Goal: Task Accomplishment & Management: Manage account settings

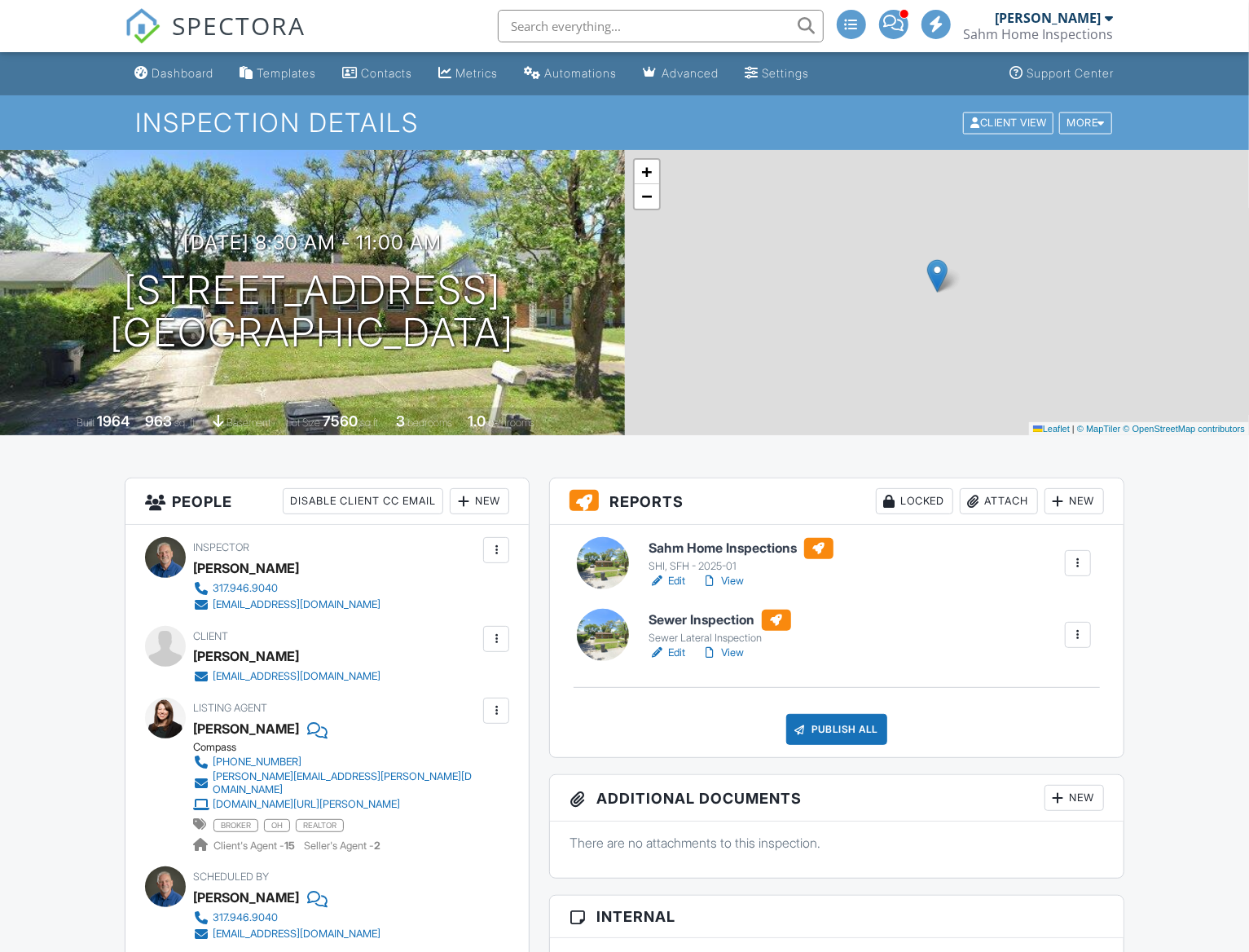
drag, startPoint x: 0, startPoint y: 0, endPoint x: 680, endPoint y: 648, distance: 939.3
click at [680, 648] on link "Edit" at bounding box center [667, 652] width 36 height 16
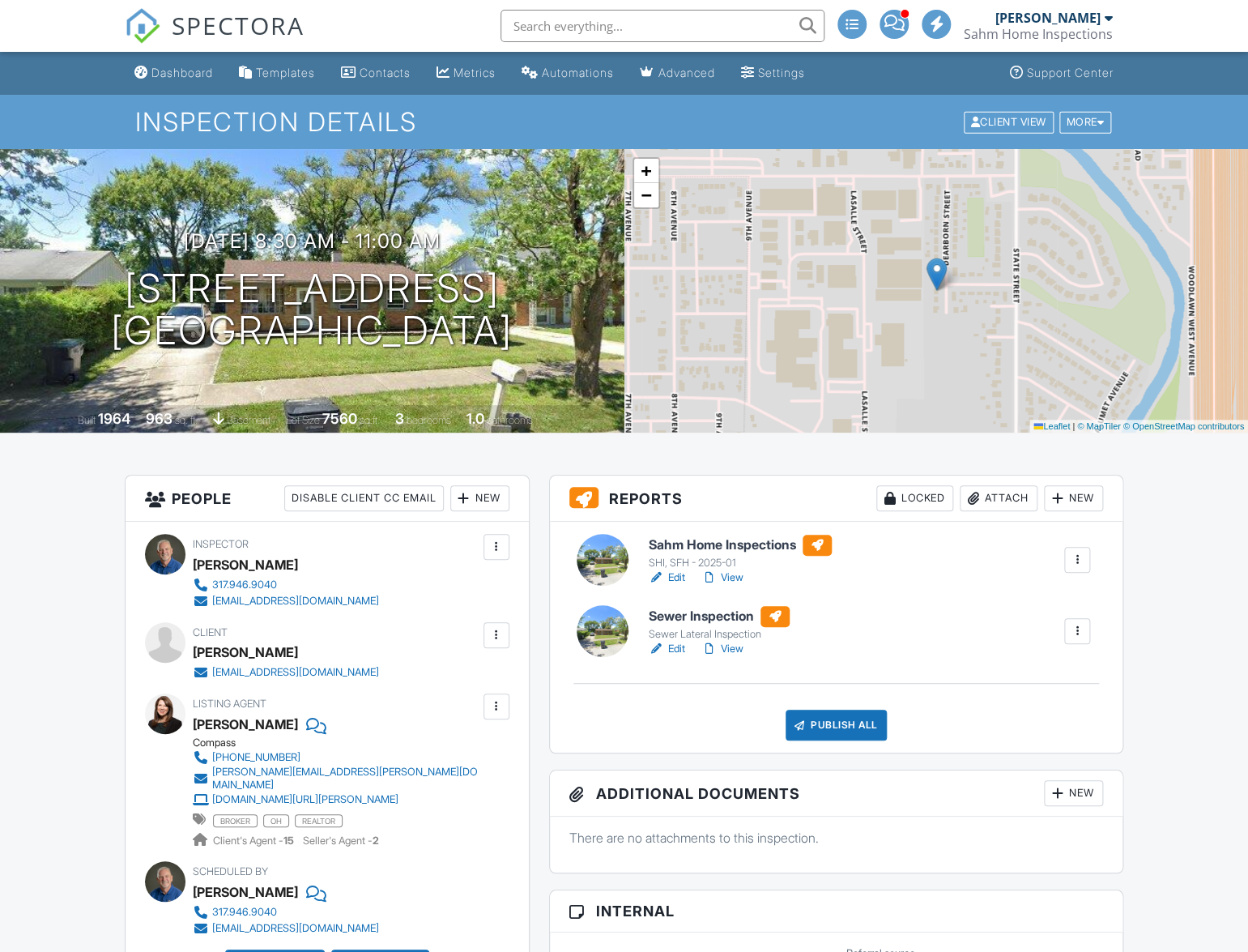
click at [740, 648] on link "View" at bounding box center [722, 648] width 42 height 16
click at [842, 724] on div "Publish All" at bounding box center [836, 724] width 101 height 31
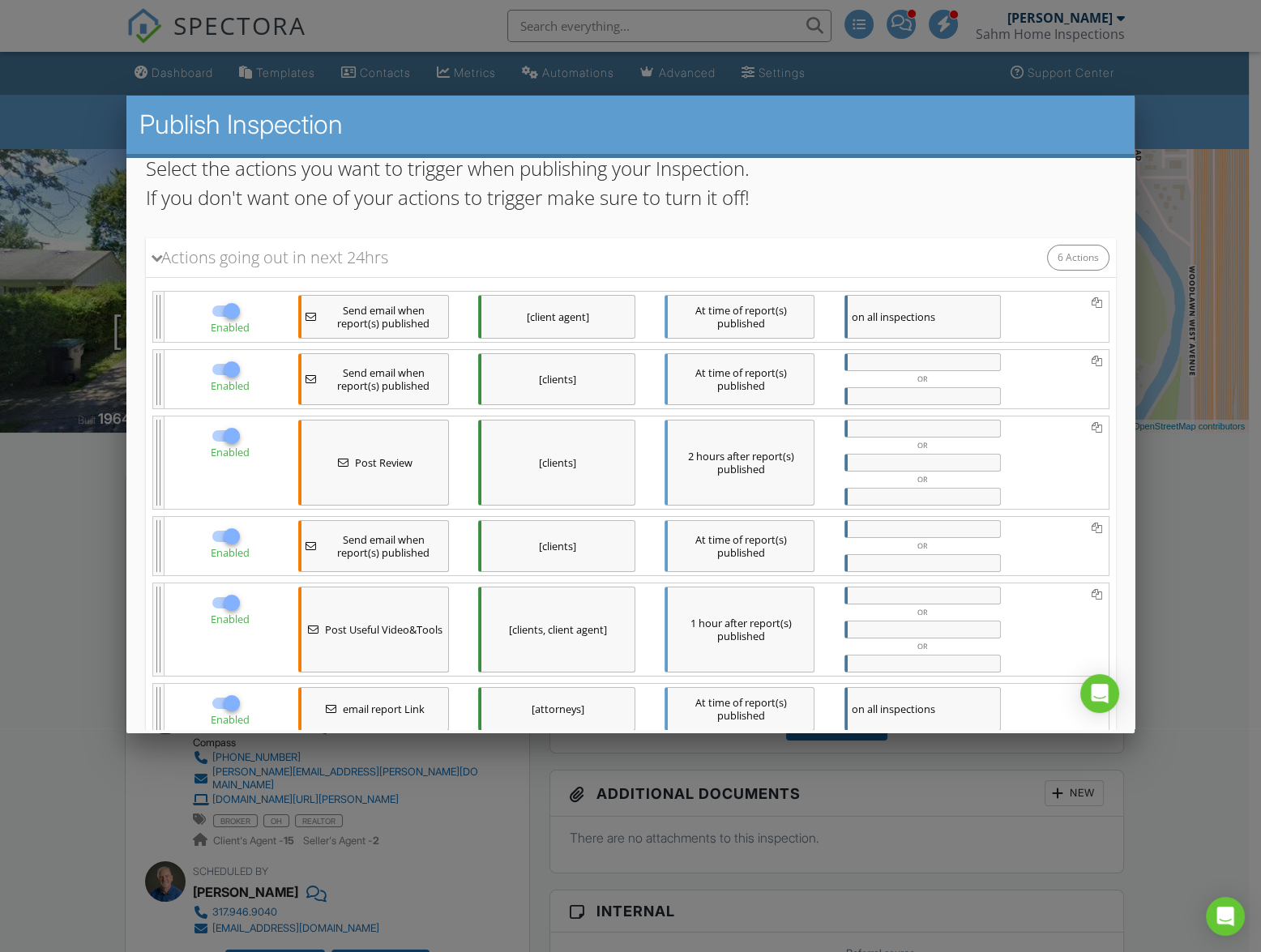
scroll to position [323, 0]
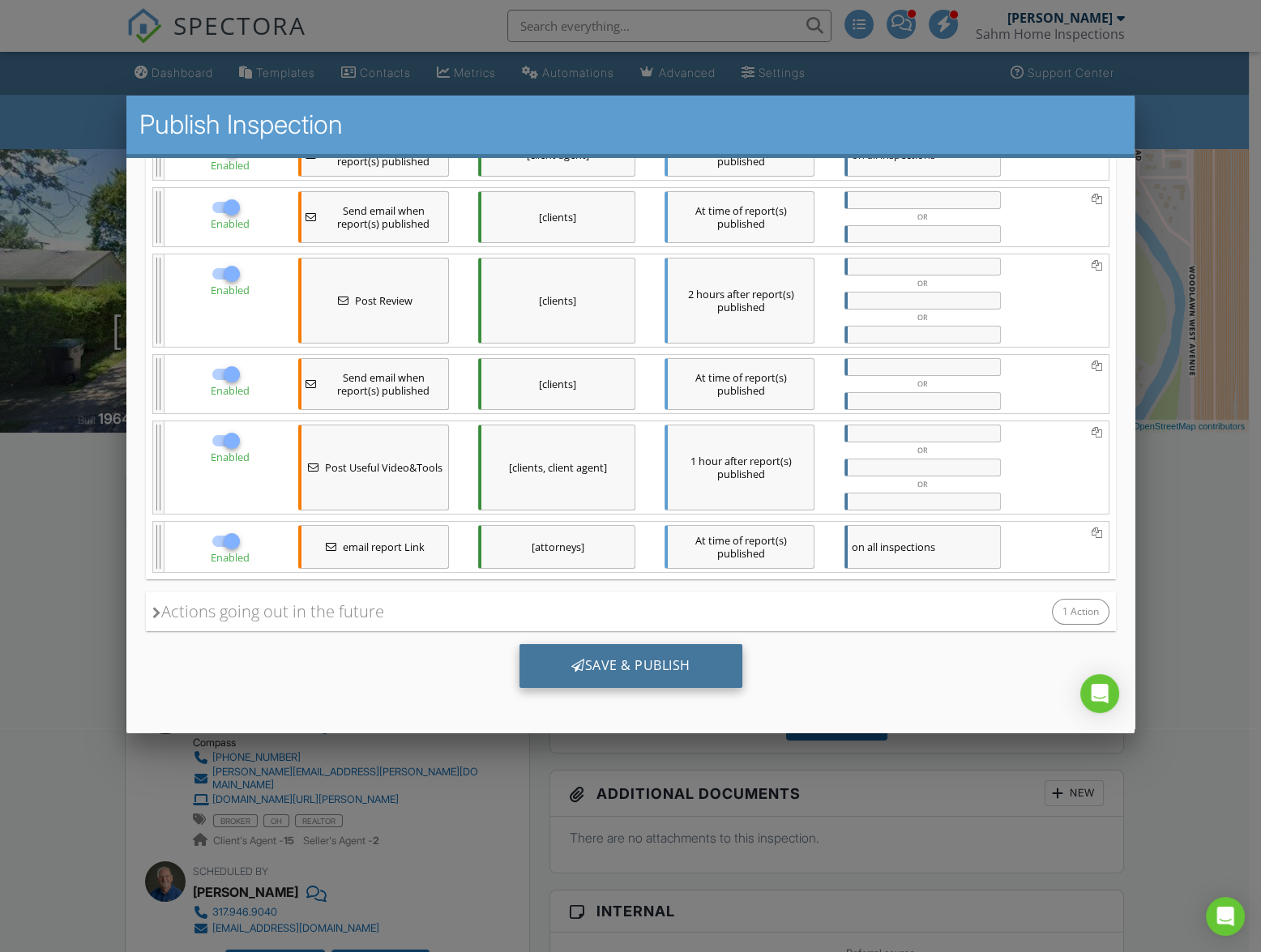
click at [632, 658] on div "Save & Publish" at bounding box center [630, 665] width 223 height 44
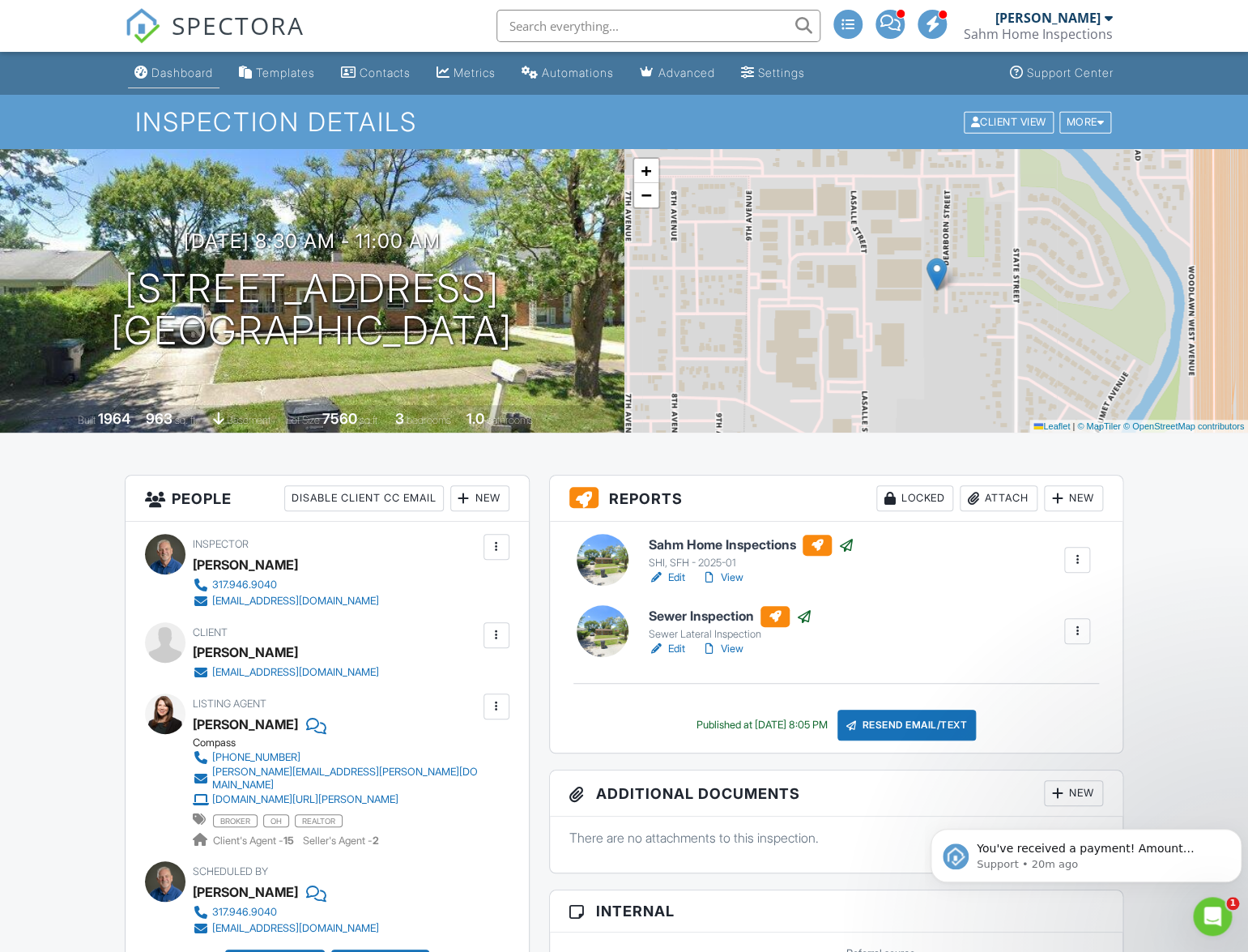
click at [189, 80] on link "Dashboard" at bounding box center [173, 73] width 92 height 30
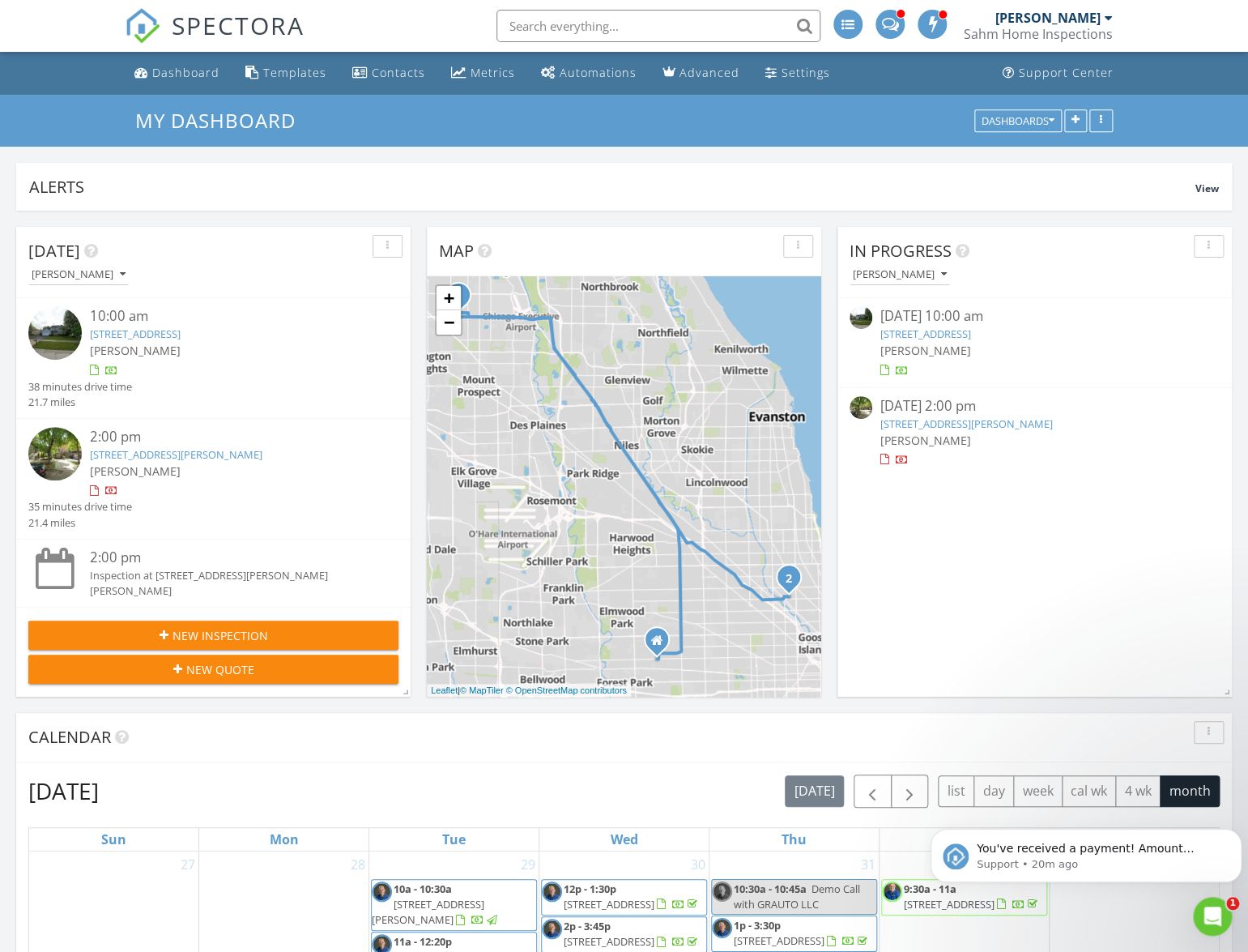
click at [971, 340] on link "[STREET_ADDRESS]" at bounding box center [926, 334] width 91 height 15
click at [971, 340] on link "1967 N Woodland Ln, Arlington Heights, IL 60004" at bounding box center [926, 334] width 91 height 15
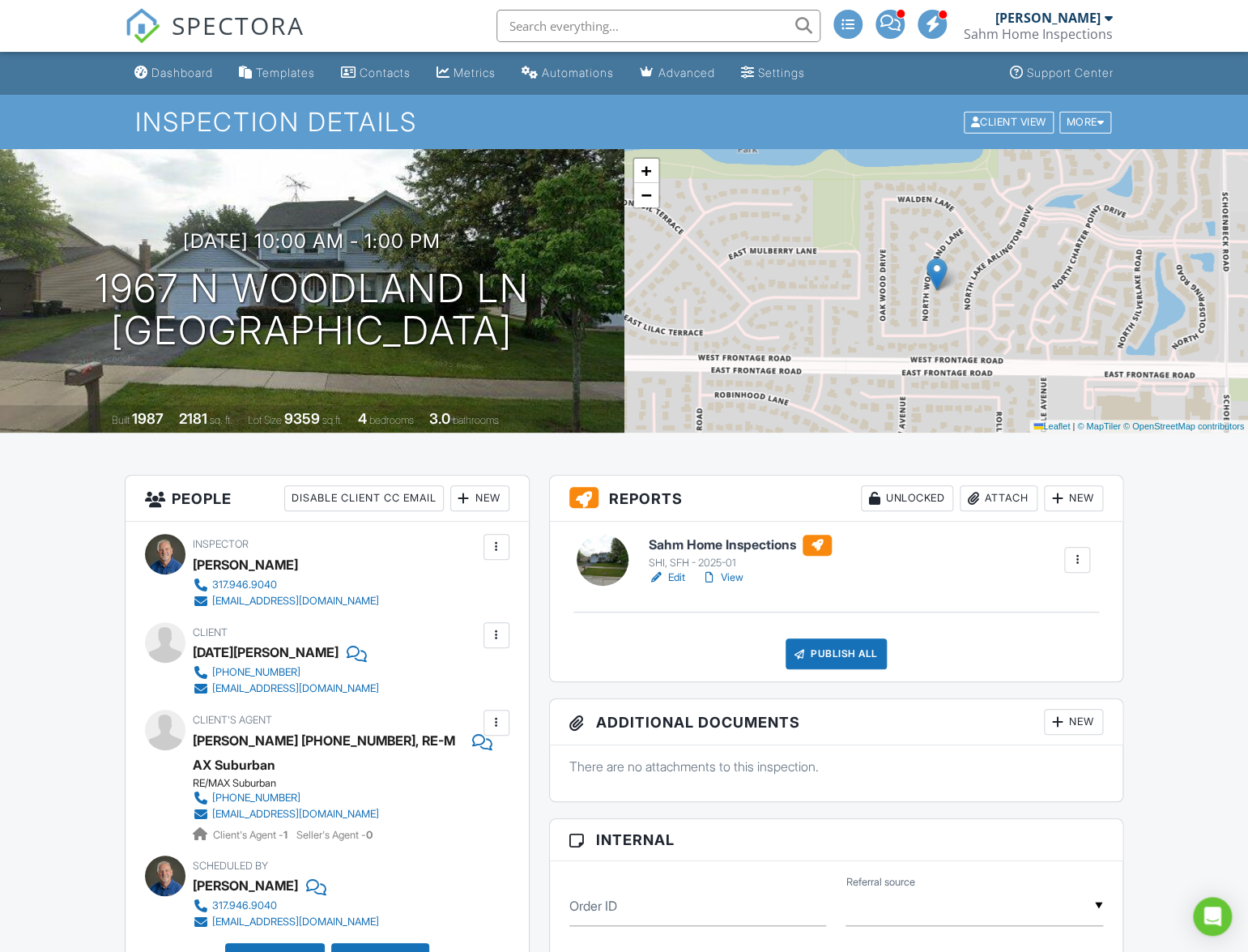
click at [670, 574] on link "Edit" at bounding box center [667, 577] width 36 height 16
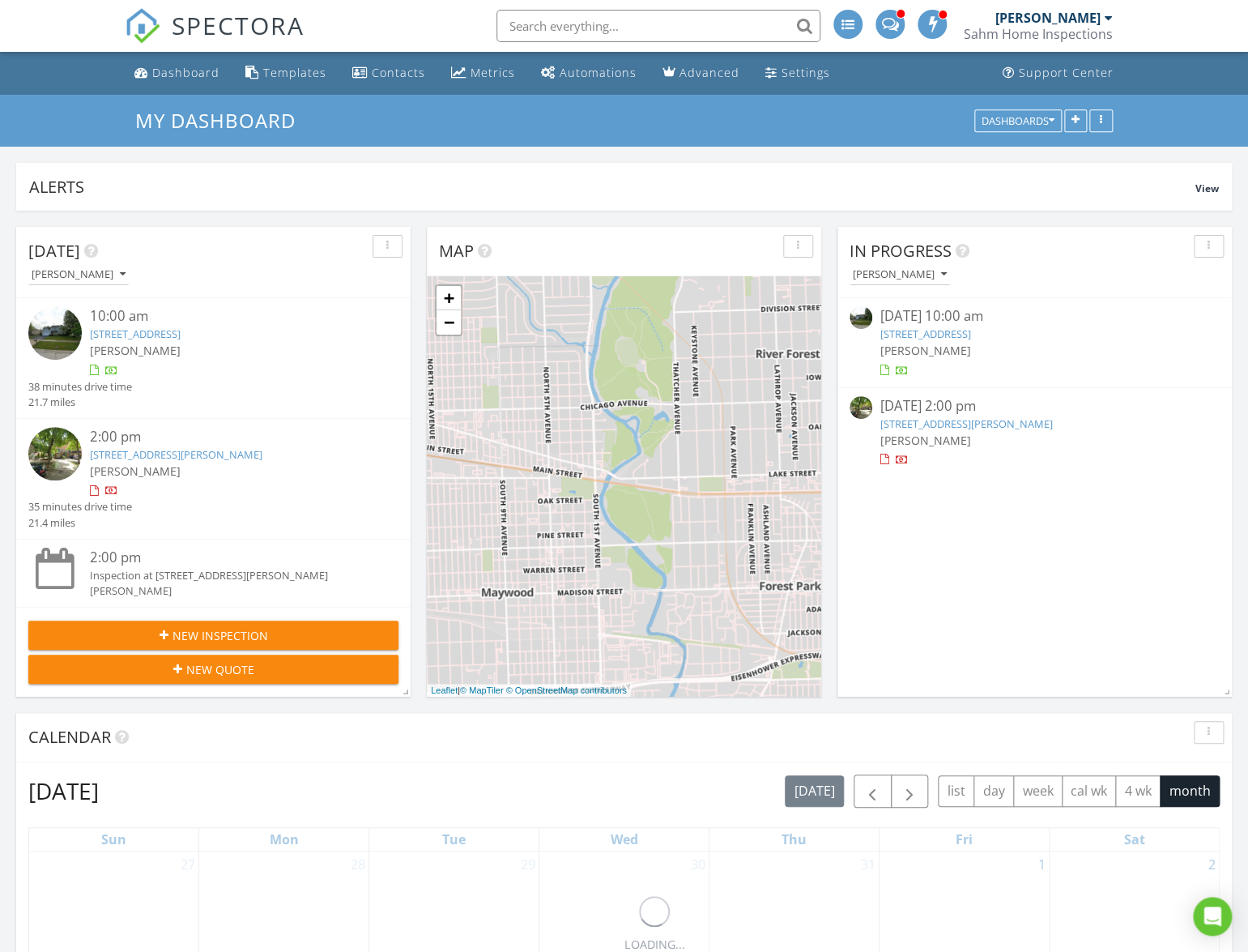
scroll to position [348, 393]
